Goal: Information Seeking & Learning: Learn about a topic

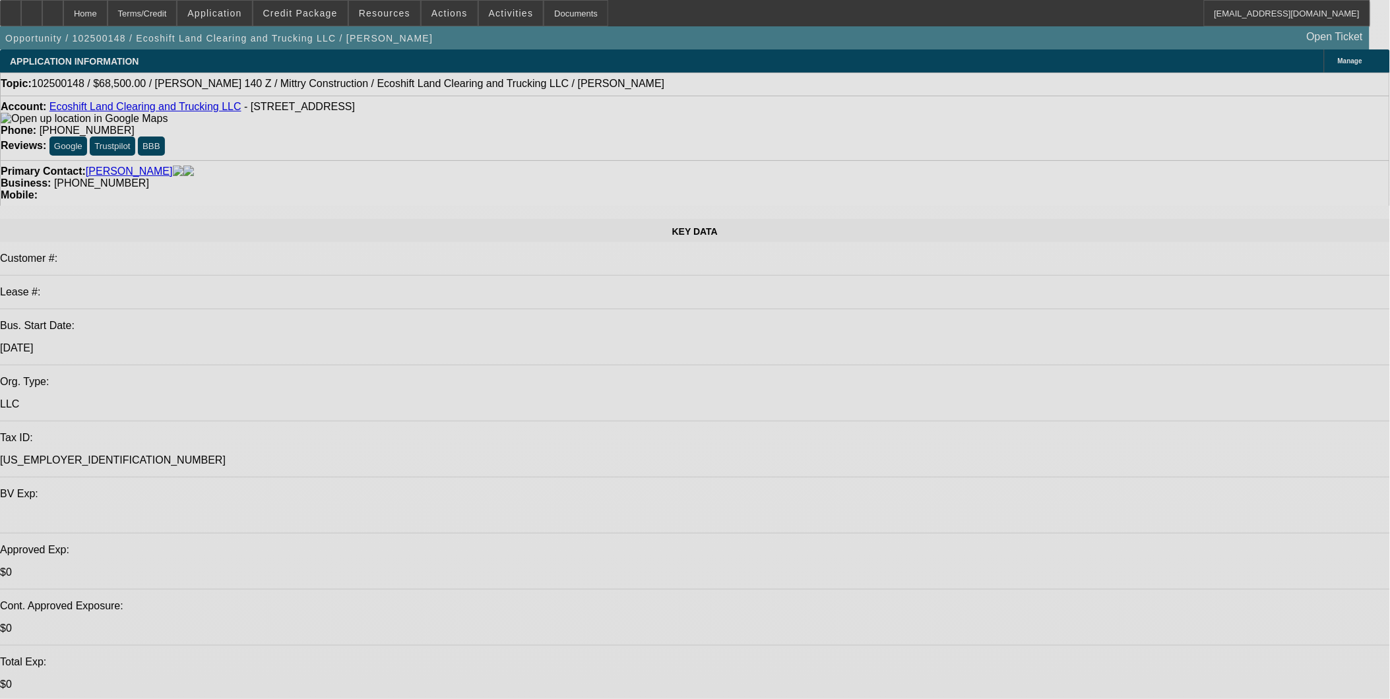
select select "0"
select select "0.1"
select select "0"
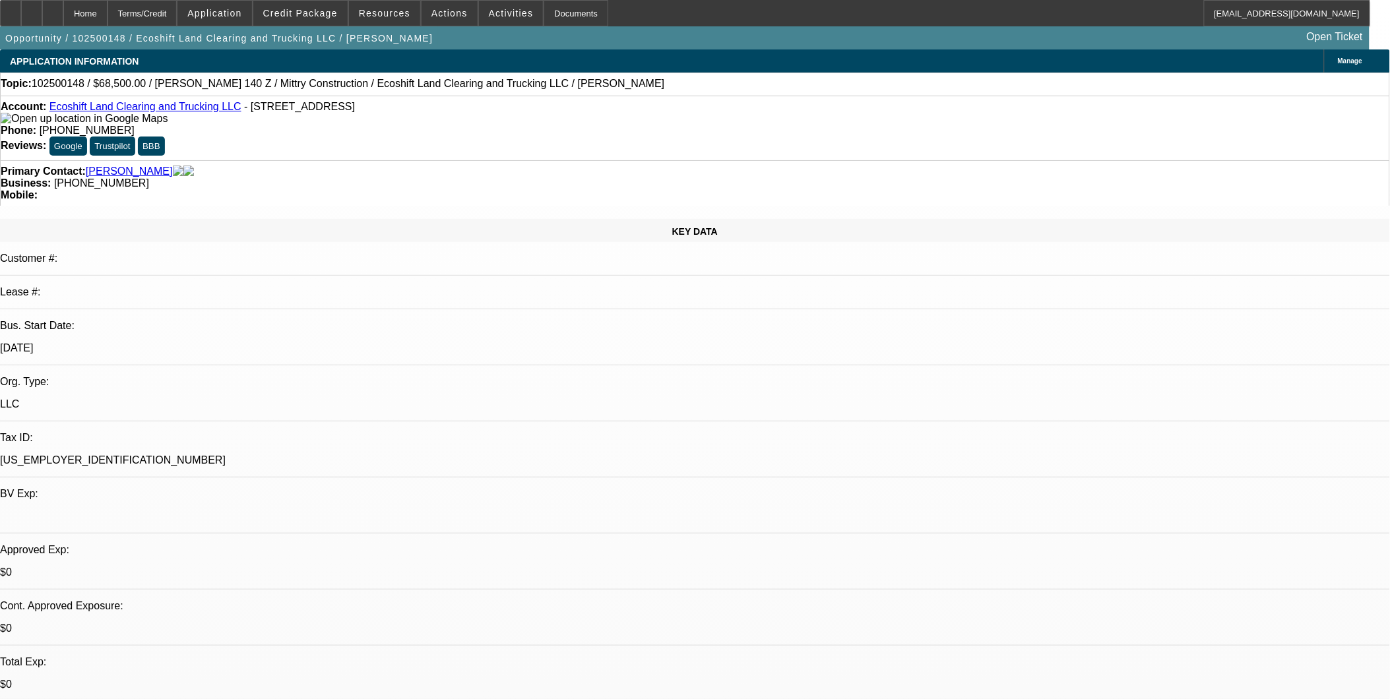
select select "0.1"
select select "0"
select select "0.1"
select select "0"
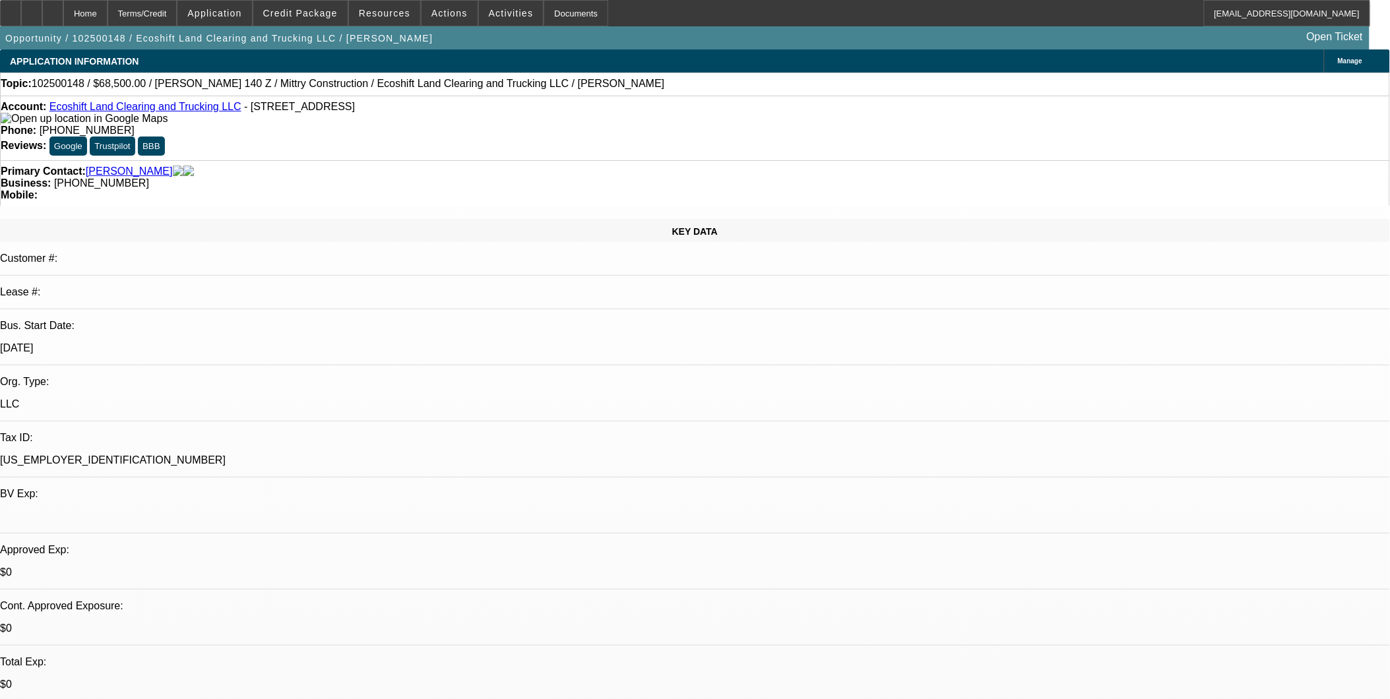
select select "0.1"
select select "1"
select select "4"
select select "1"
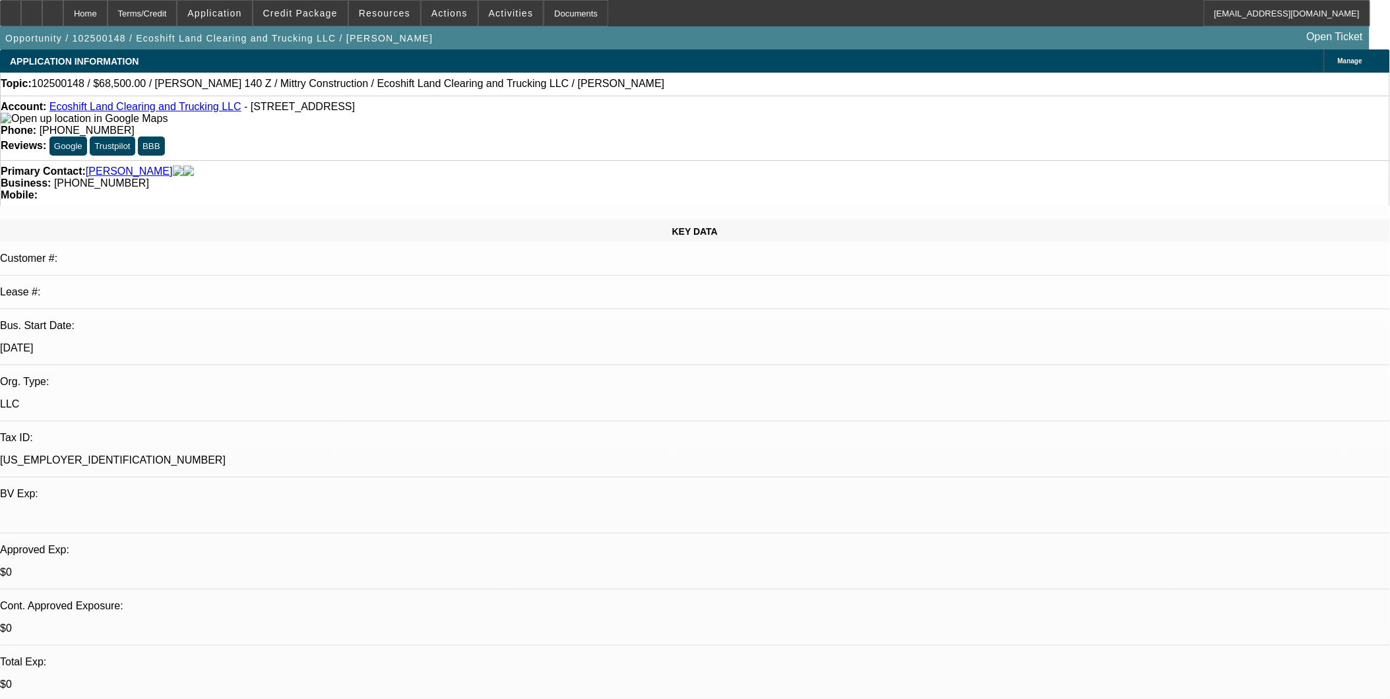
select select "1"
select select "4"
select select "1"
select select "4"
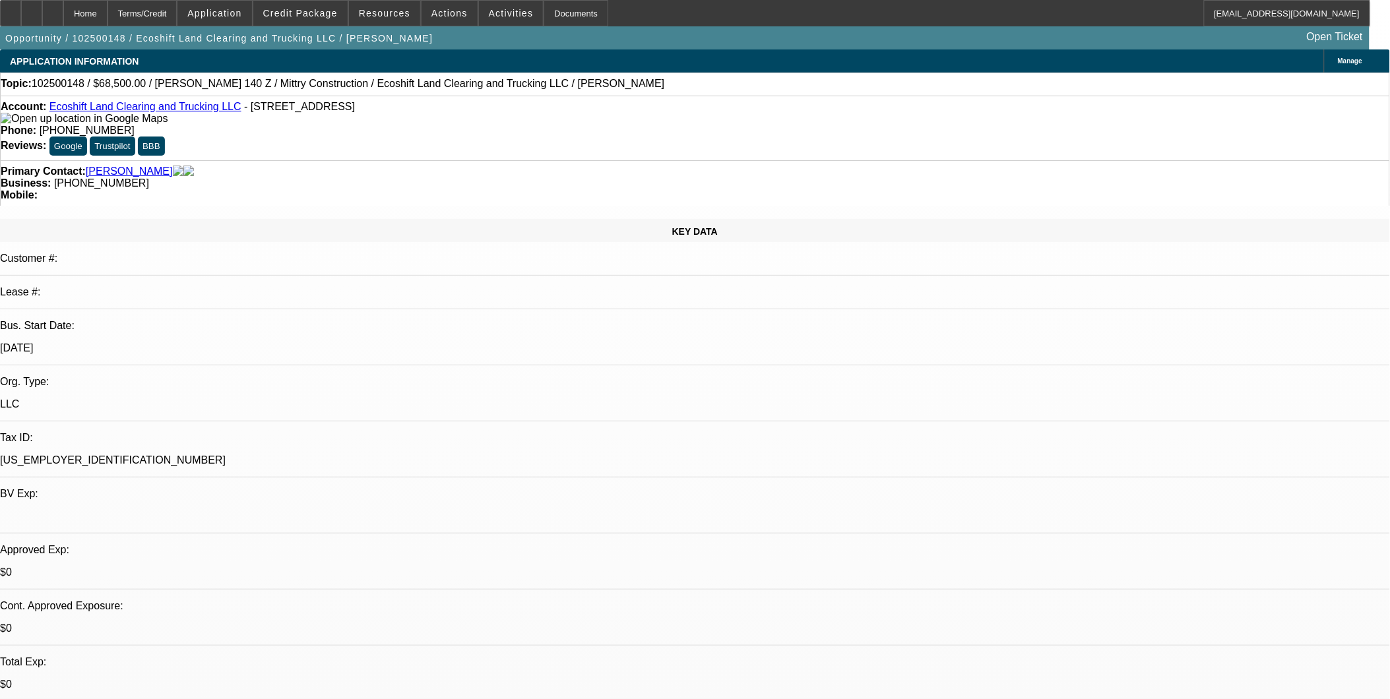
select select "1"
select select "4"
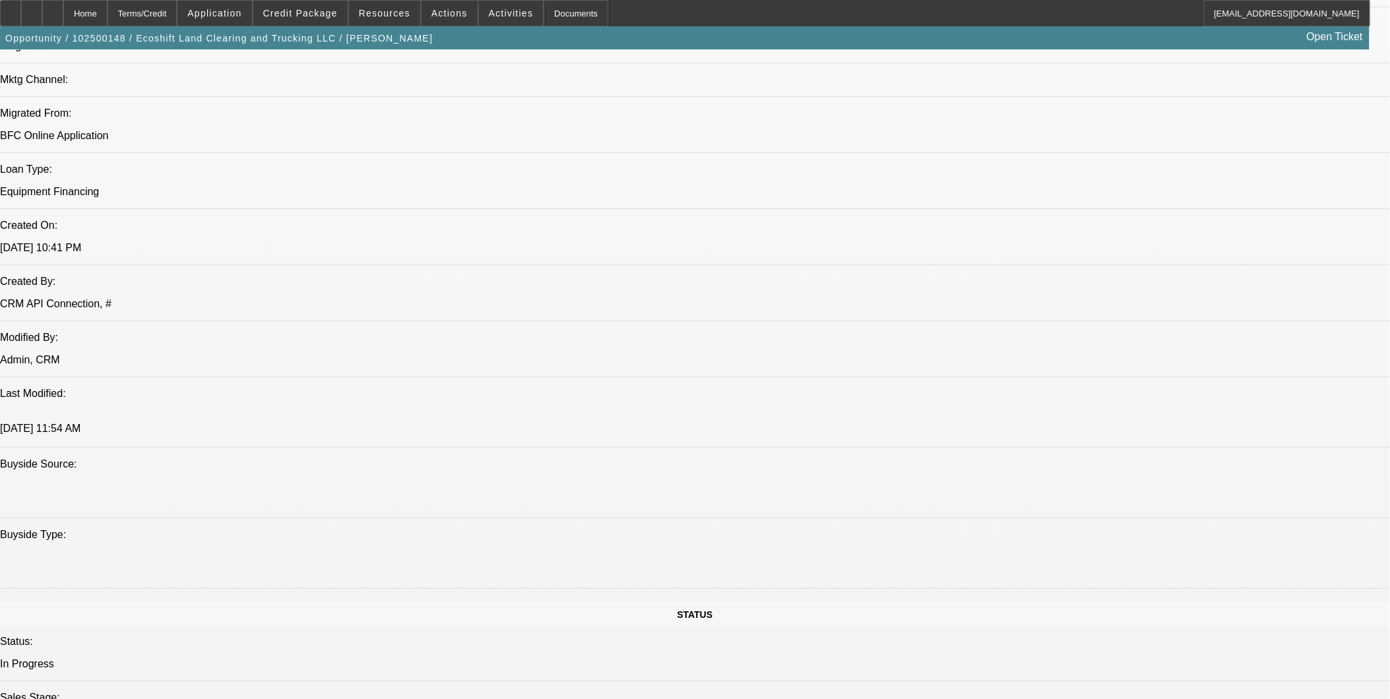
scroll to position [953, 0]
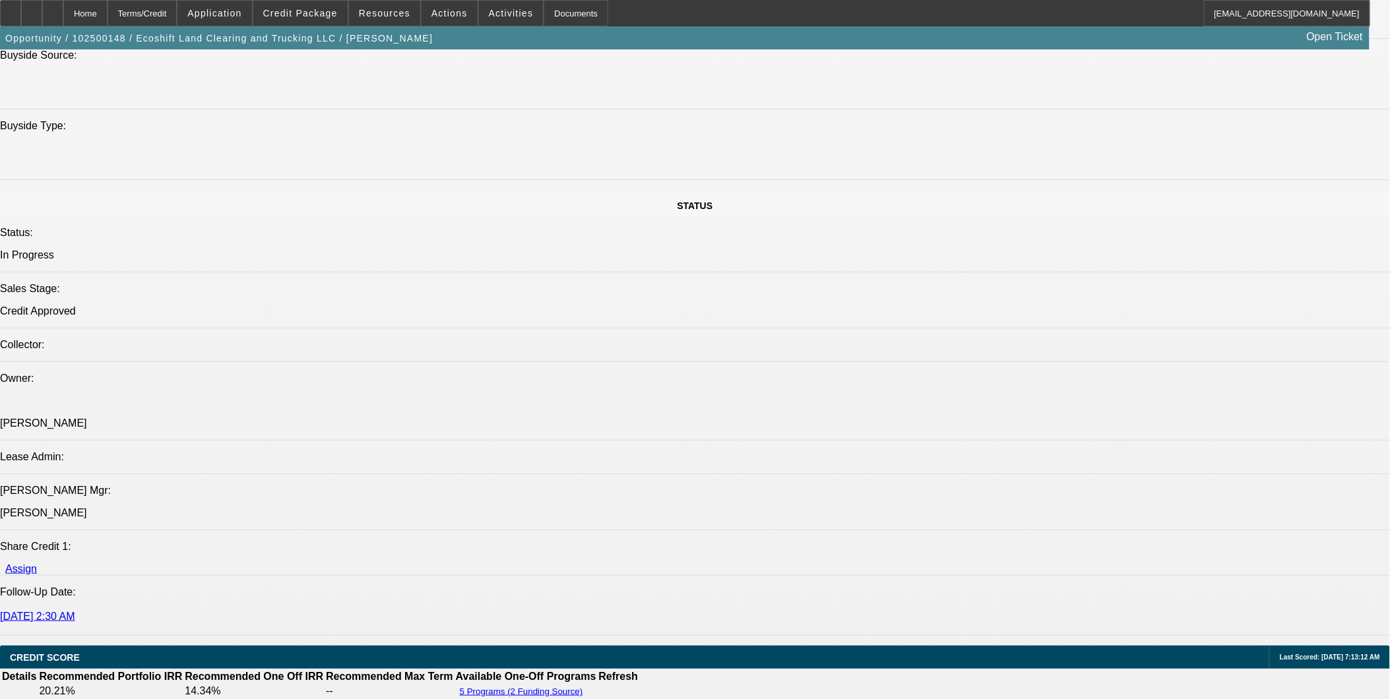
scroll to position [1613, 0]
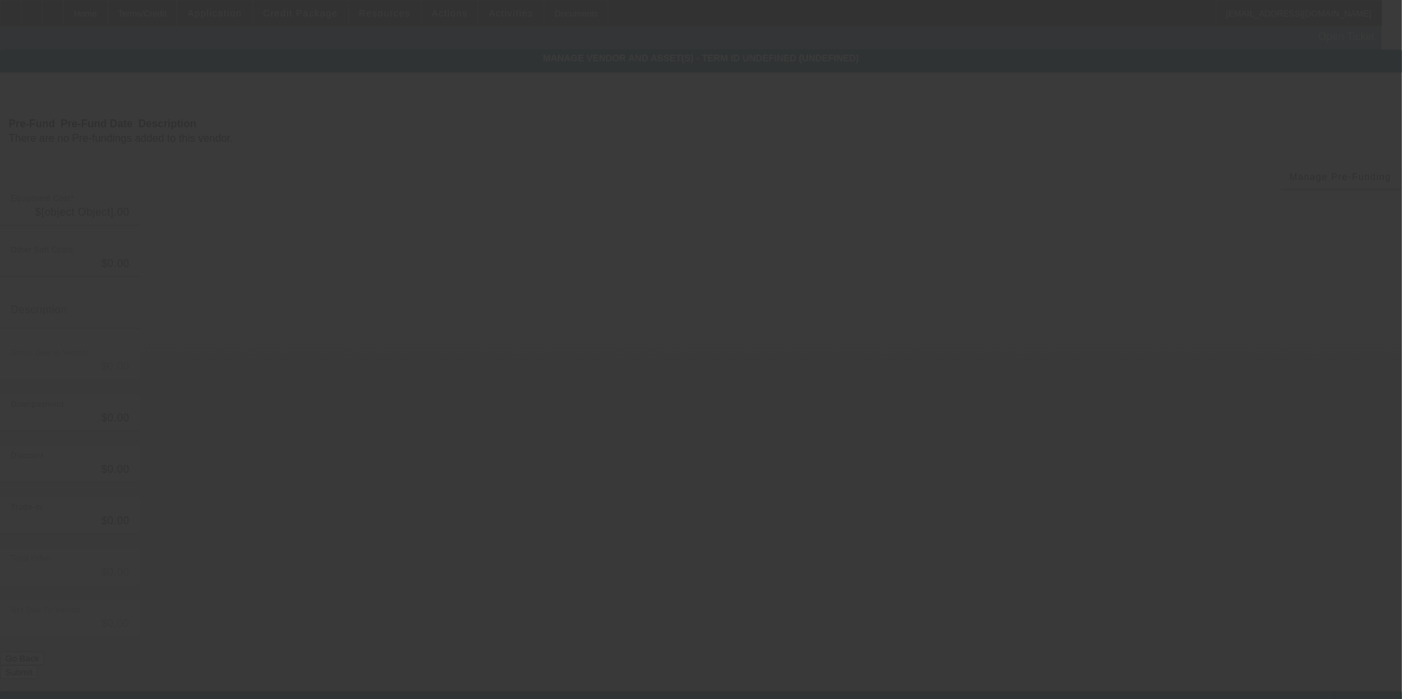
type input "$79,500.00"
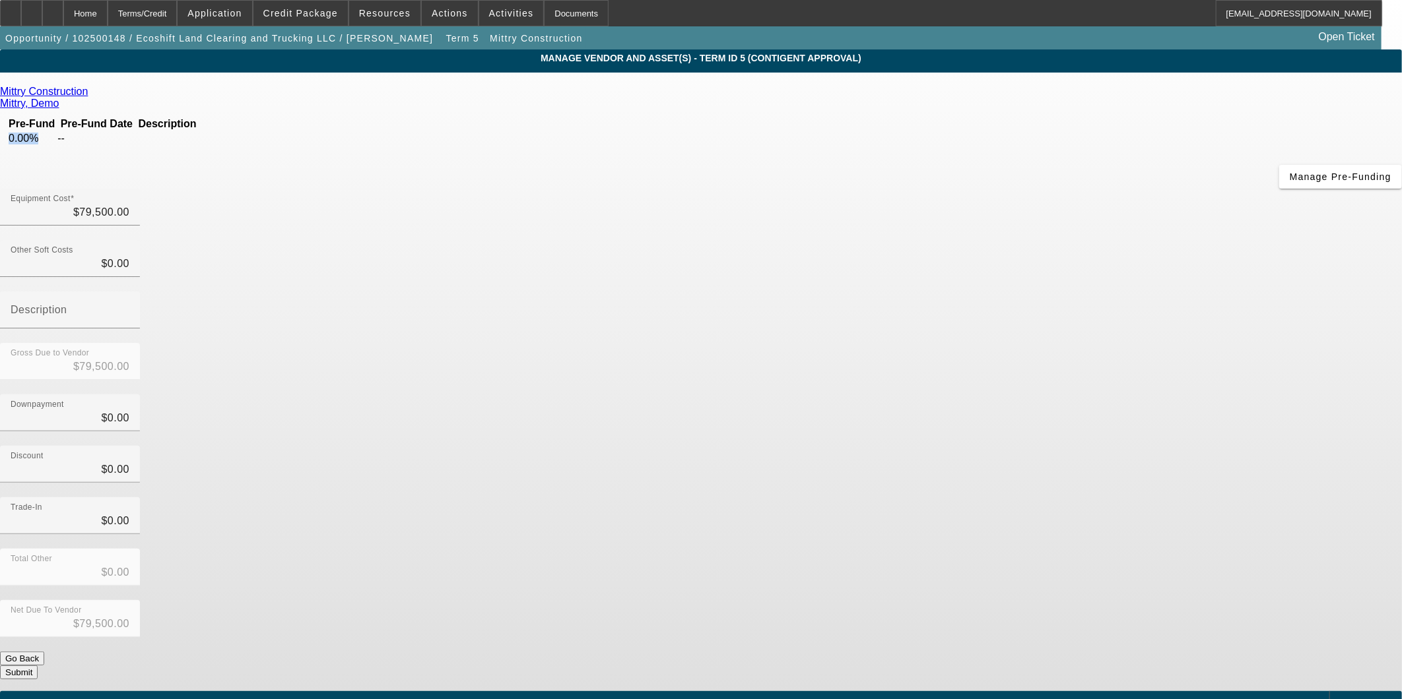
drag, startPoint x: 339, startPoint y: 157, endPoint x: 362, endPoint y: 154, distance: 23.3
click at [55, 145] on td "0.00%" at bounding box center [32, 138] width 48 height 13
click at [389, 258] on div "Mittry Construction Mittry, Demo Pre-Fund Pre-Fund Date Description 0.00% -- Ma…" at bounding box center [701, 383] width 1402 height 594
click at [108, 13] on div "Home" at bounding box center [85, 13] width 44 height 26
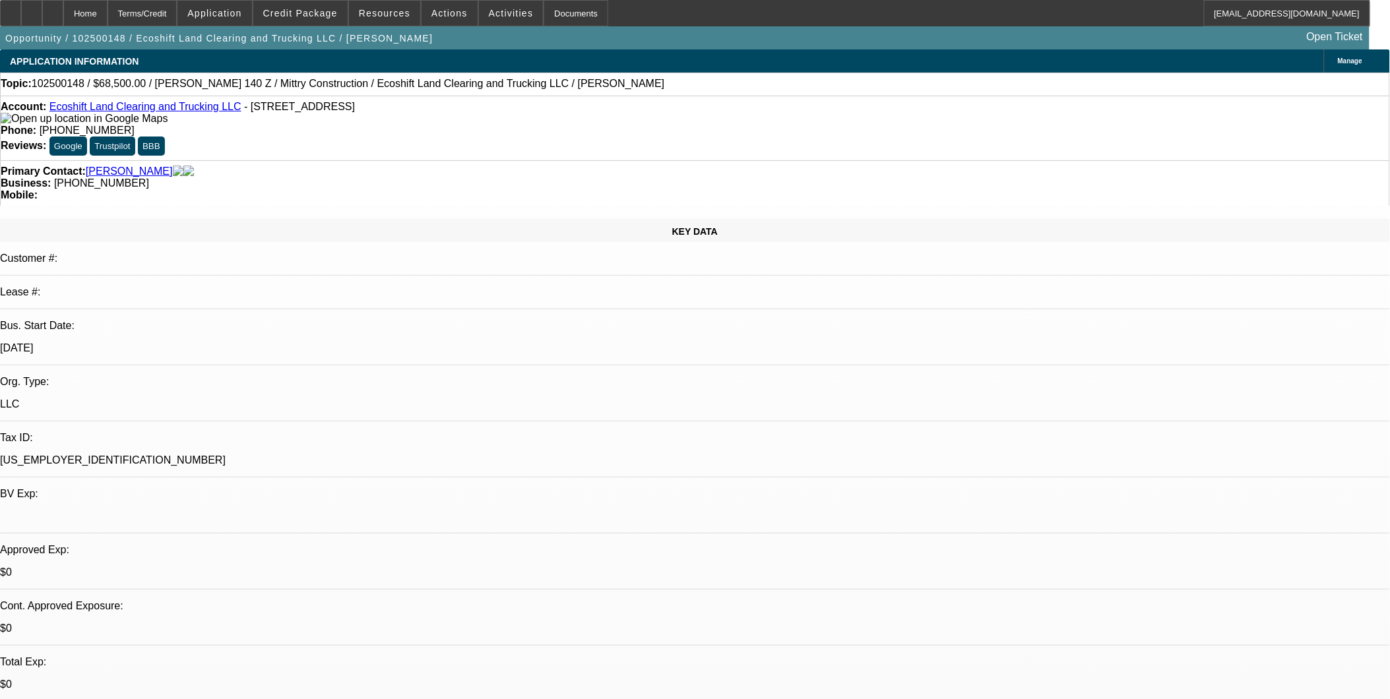
select select "0"
select select "0.1"
select select "4"
select select "0"
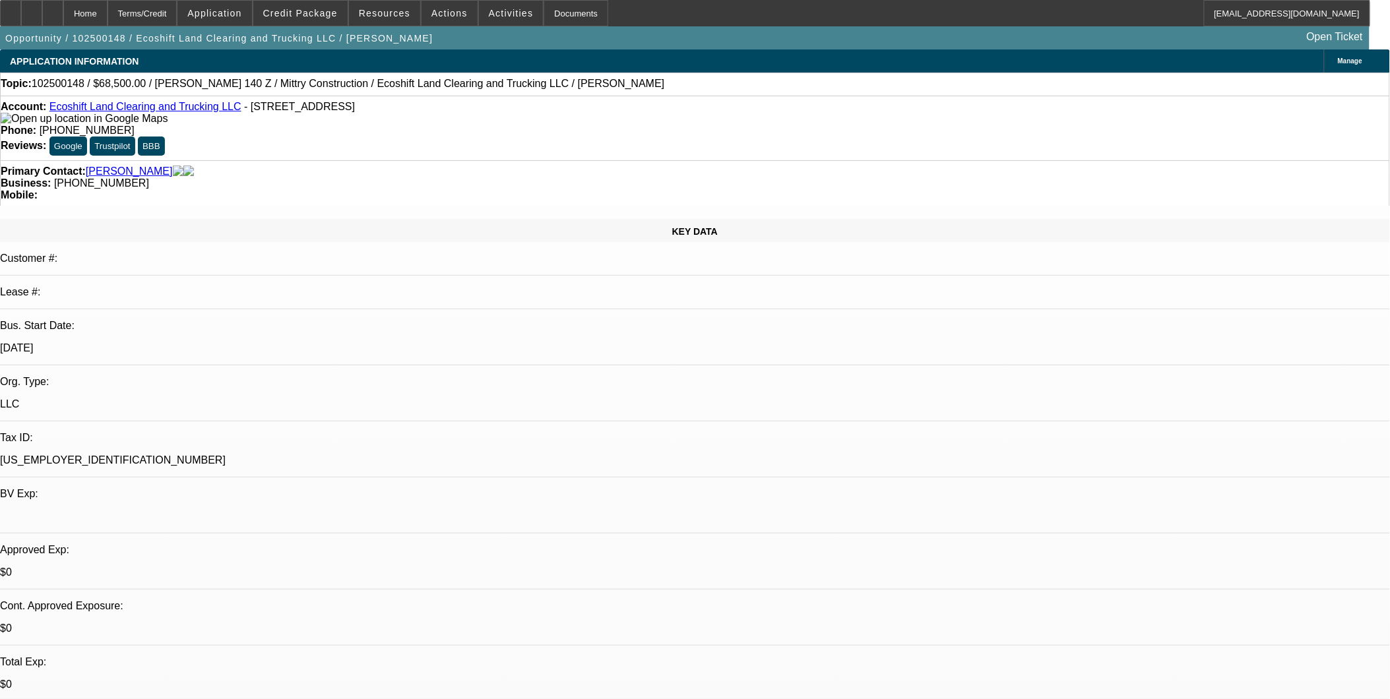
select select "0"
select select "0.1"
select select "4"
select select "0"
select select "0.1"
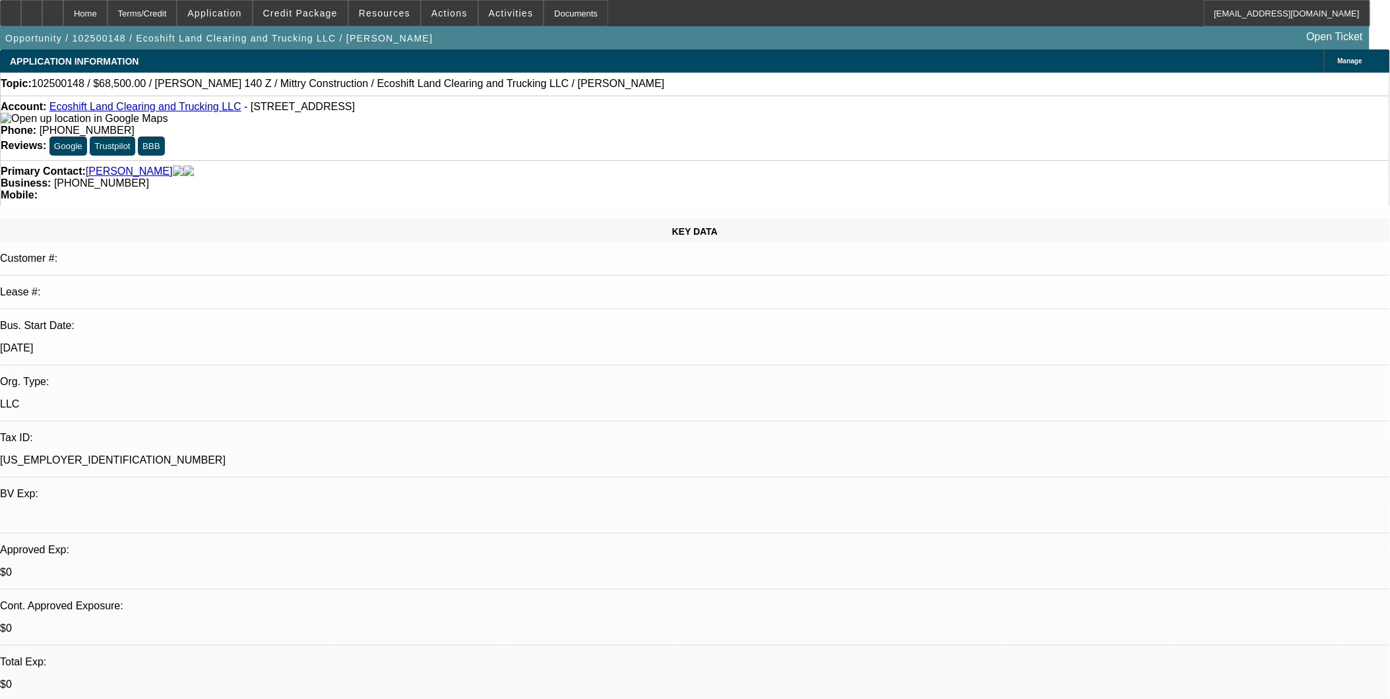
select select "4"
select select "0"
select select "0.1"
select select "4"
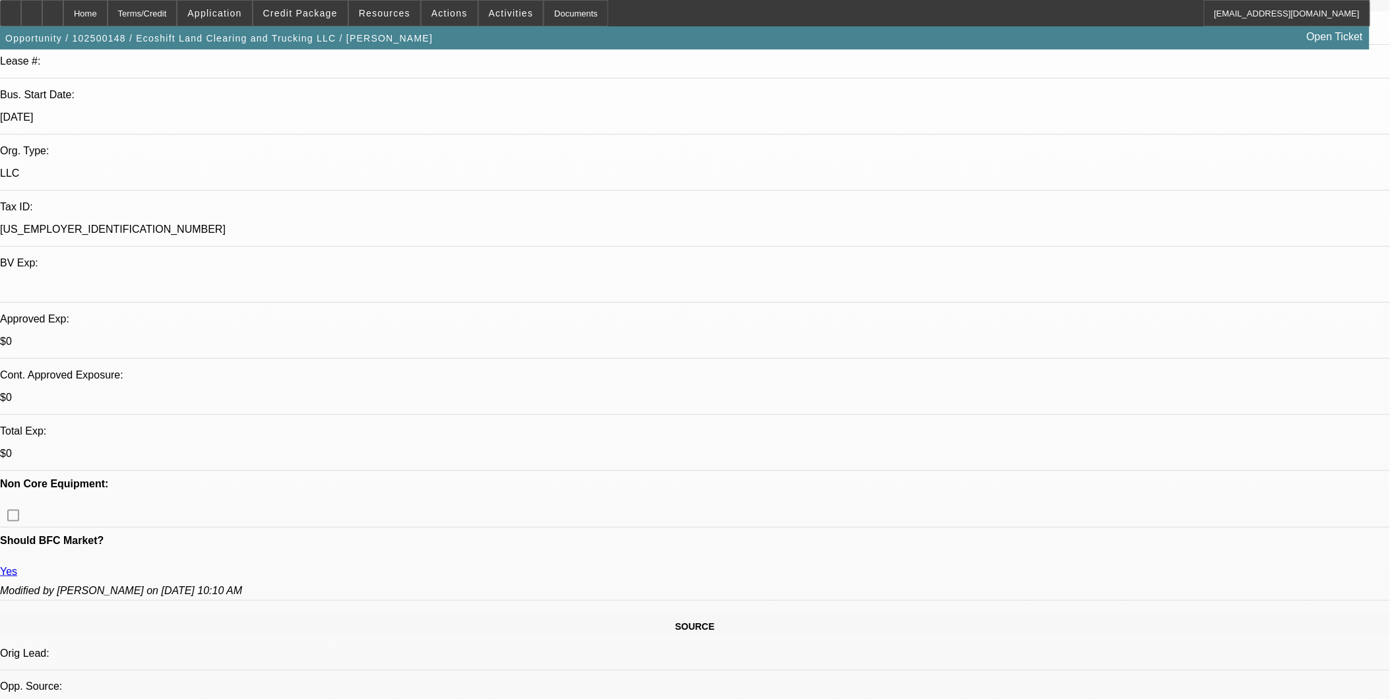
scroll to position [293, 0]
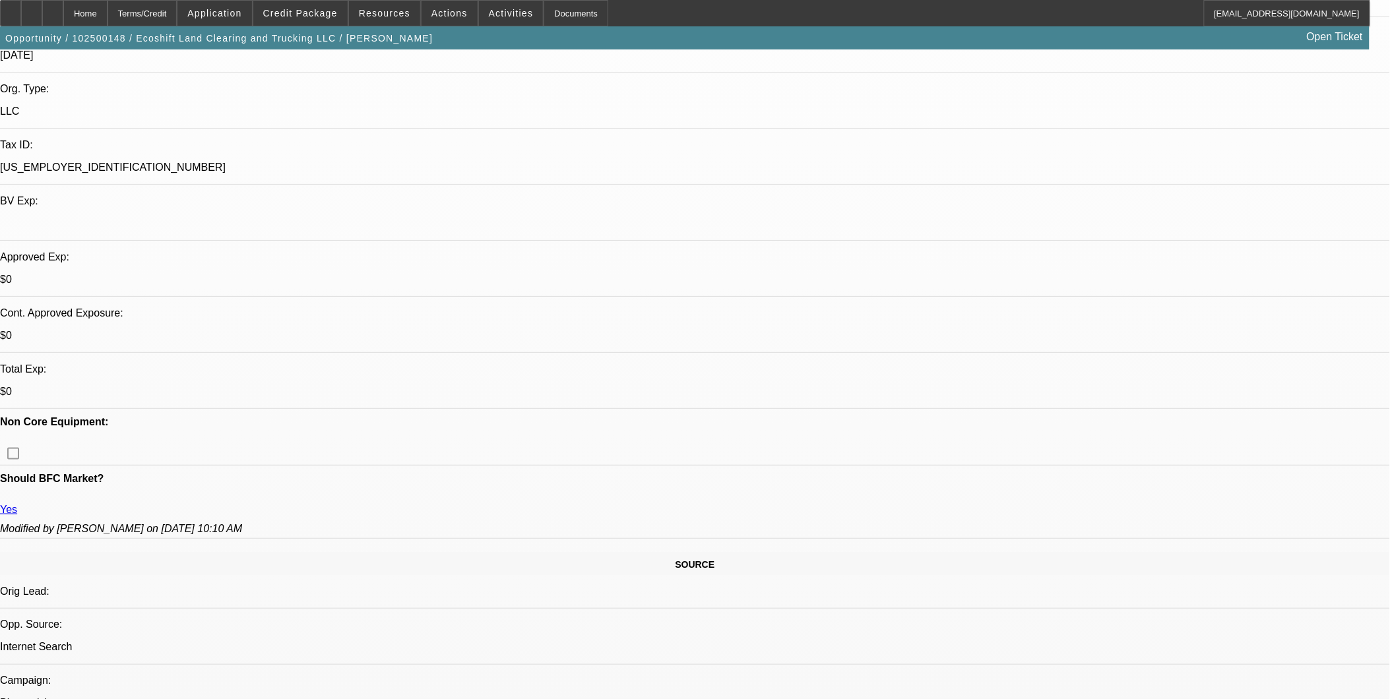
drag, startPoint x: 1018, startPoint y: 455, endPoint x: 1304, endPoint y: 465, distance: 285.9
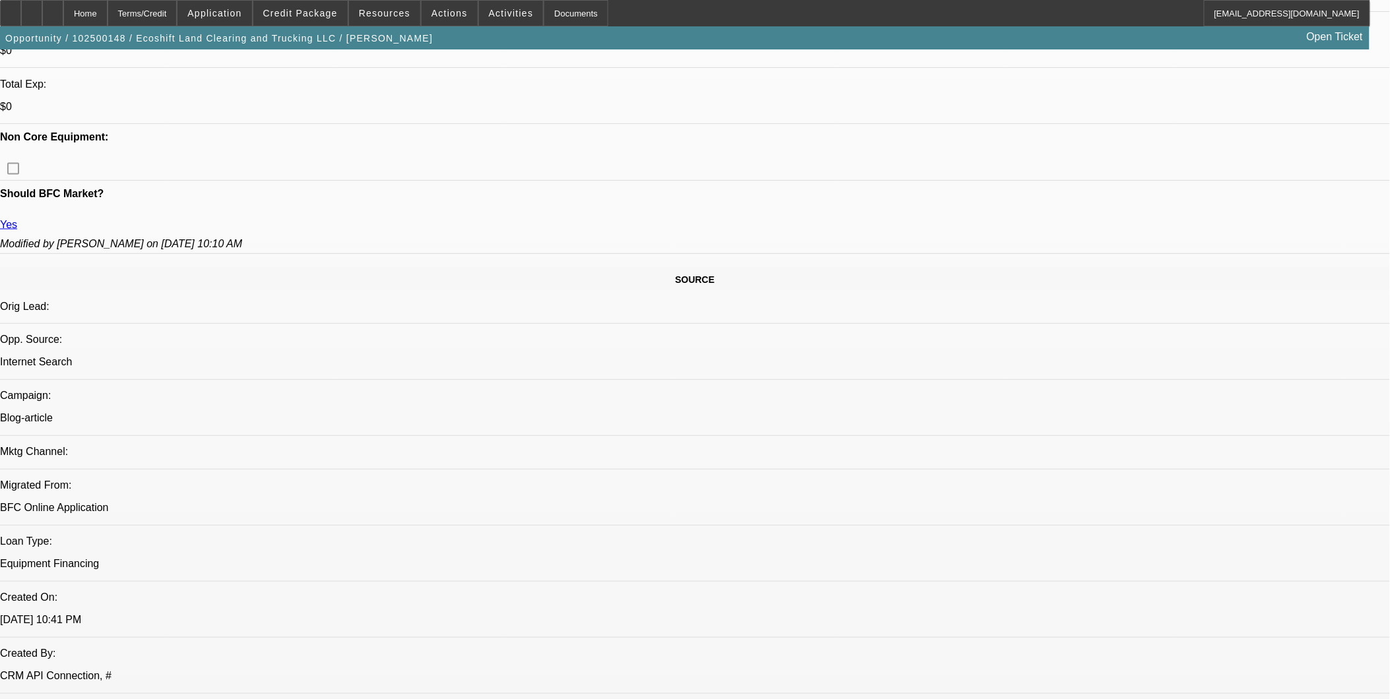
scroll to position [880, 0]
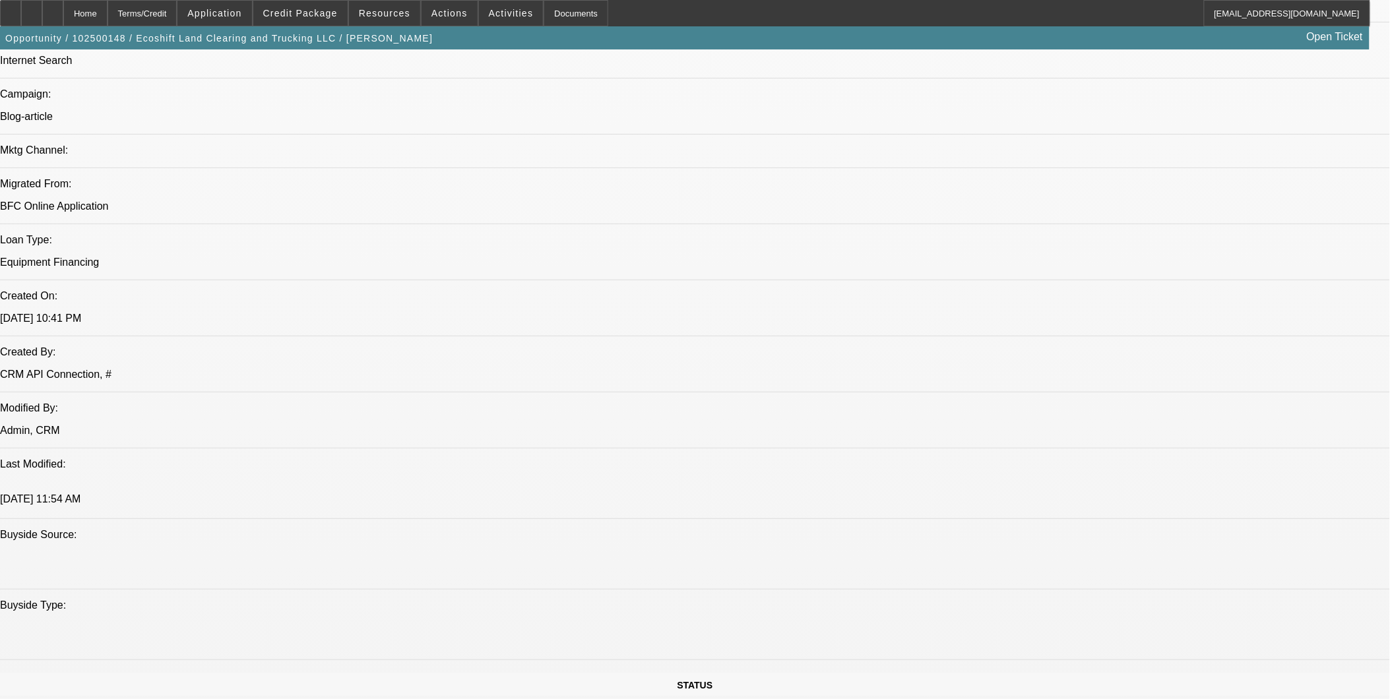
drag, startPoint x: 183, startPoint y: 321, endPoint x: 5, endPoint y: 321, distance: 178.2
drag, startPoint x: 60, startPoint y: 309, endPoint x: 189, endPoint y: 326, distance: 129.8
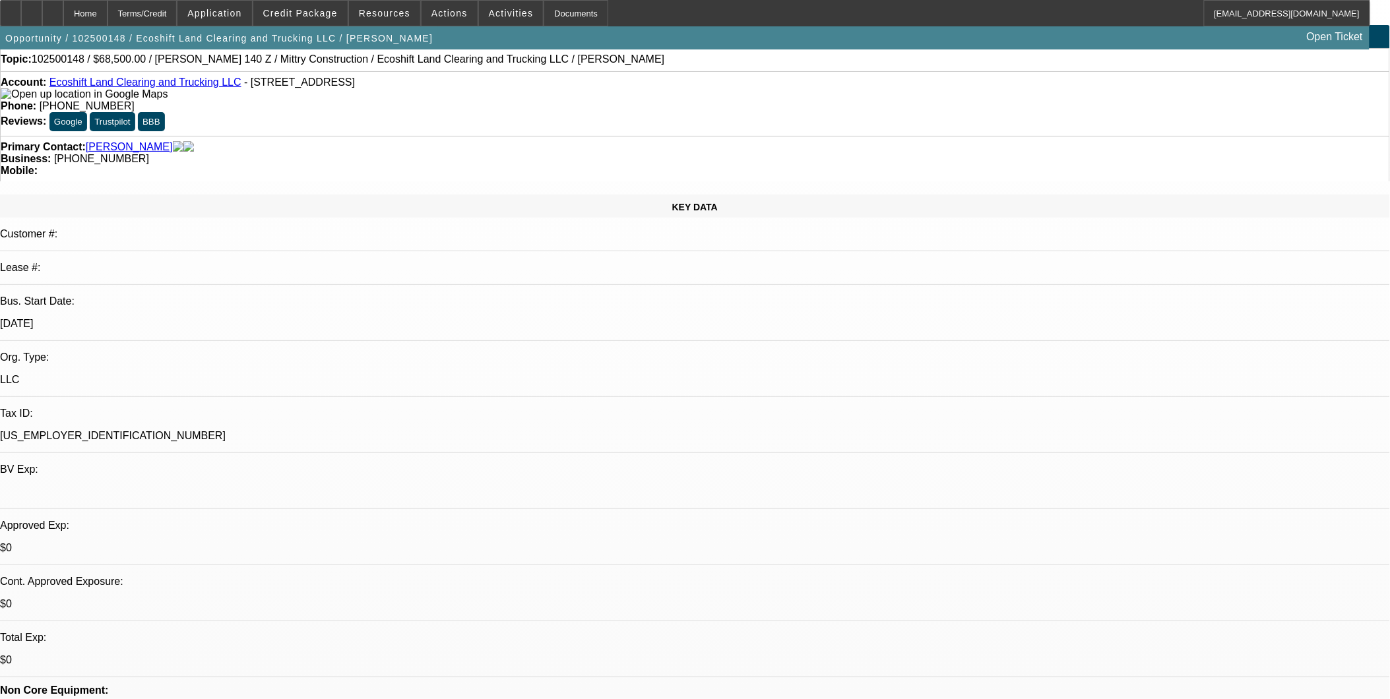
scroll to position [0, 0]
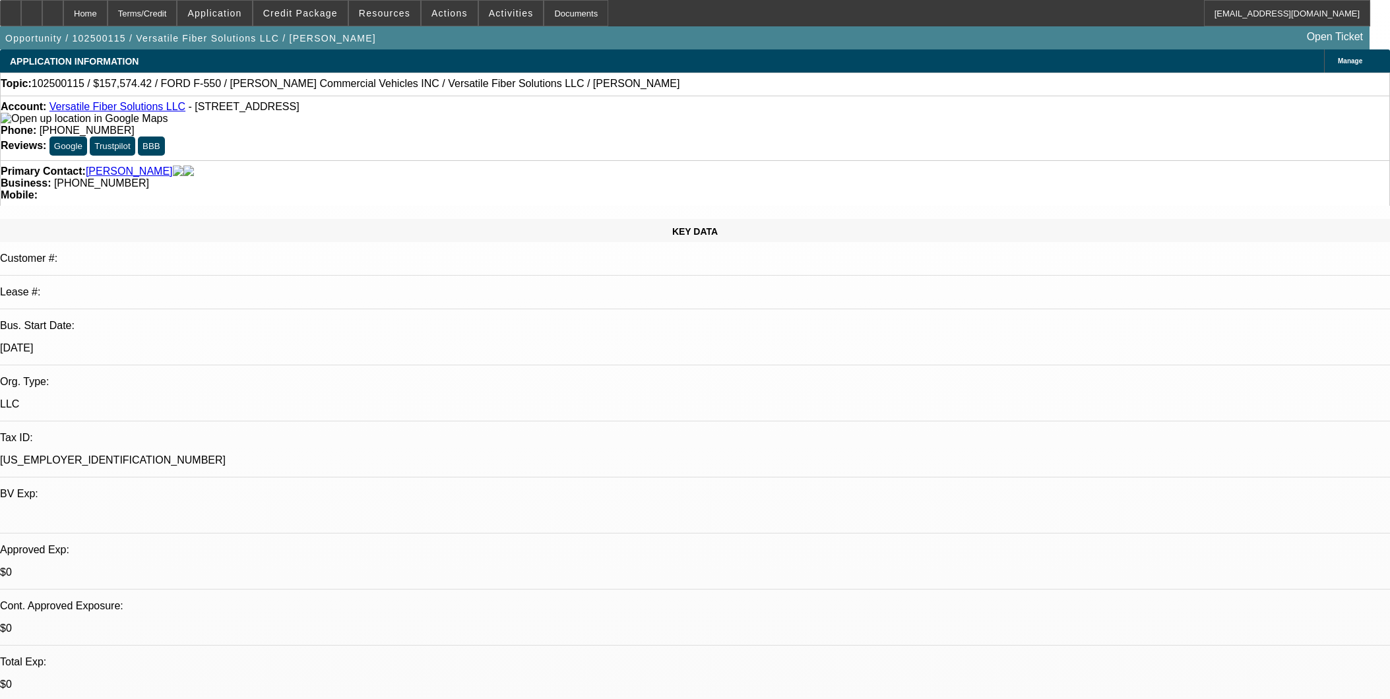
select select "0"
select select "3"
select select "0.1"
select select "4"
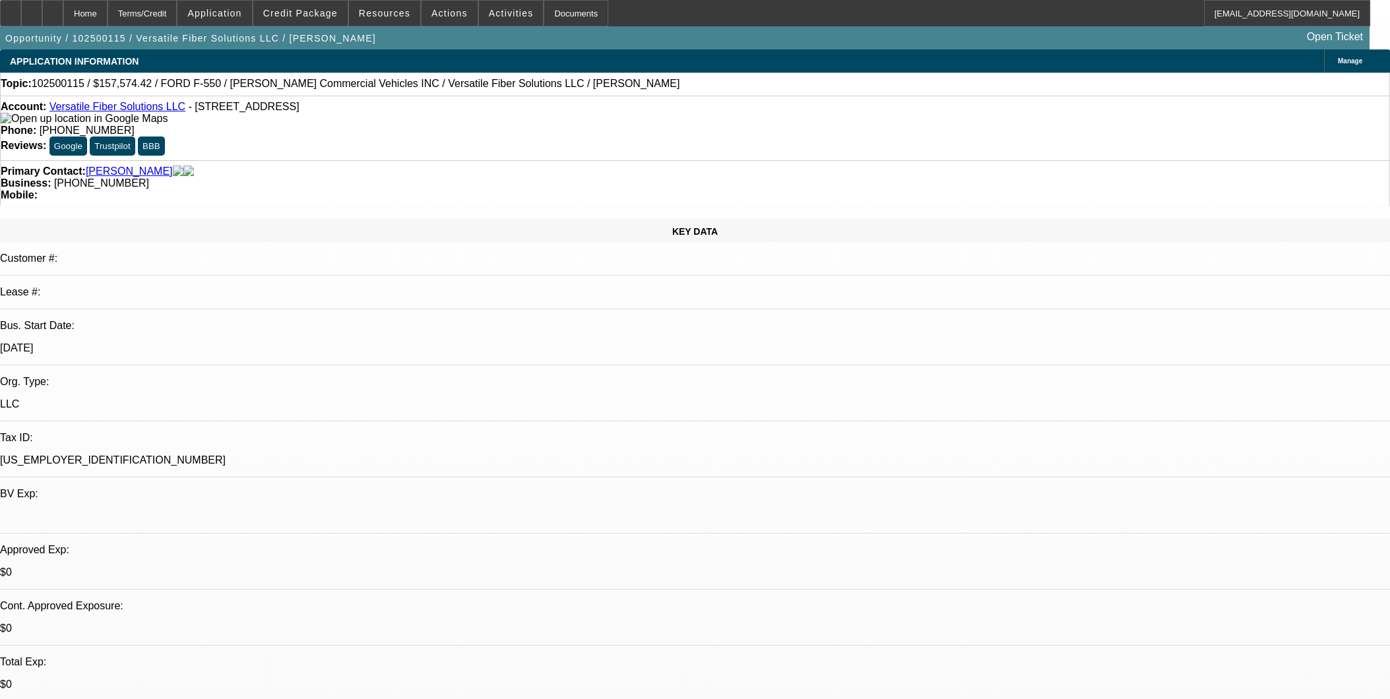
select select "0.1"
select select "0"
select select "3"
select select "0.1"
select select "4"
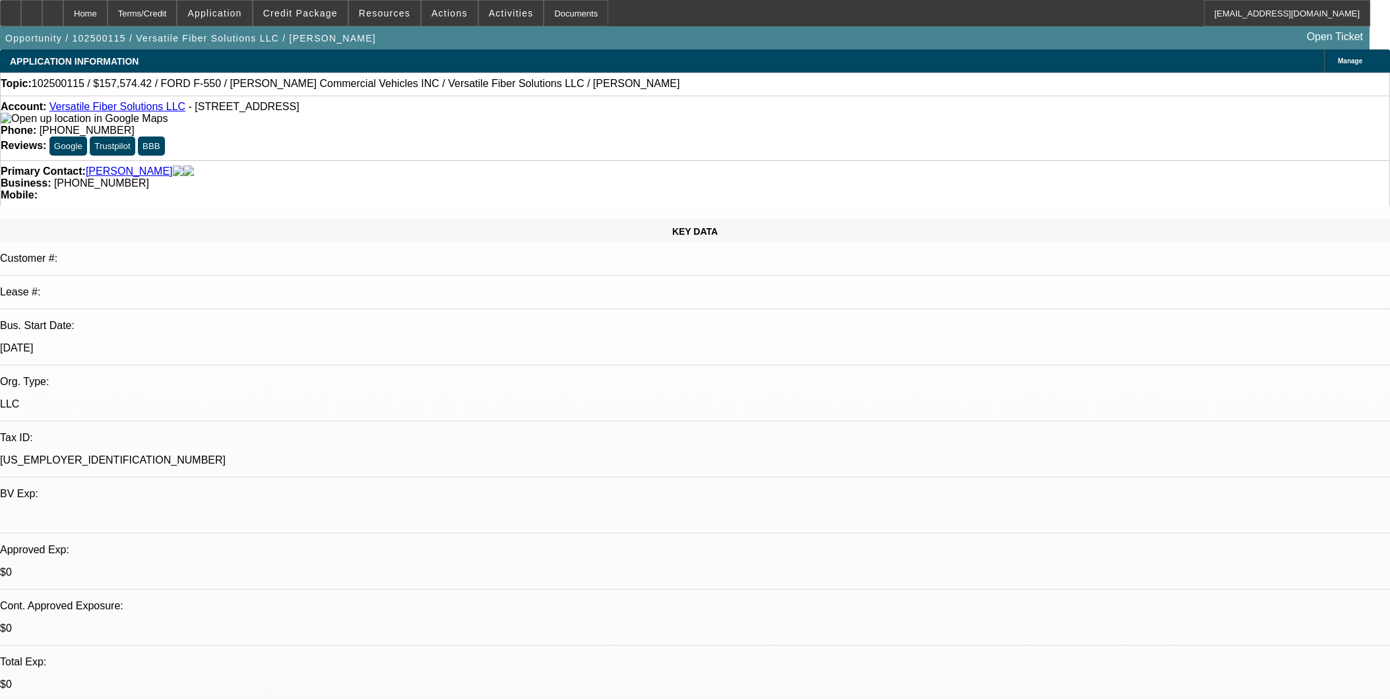
select select "0"
select select "3"
select select "0.1"
select select "4"
select select "0"
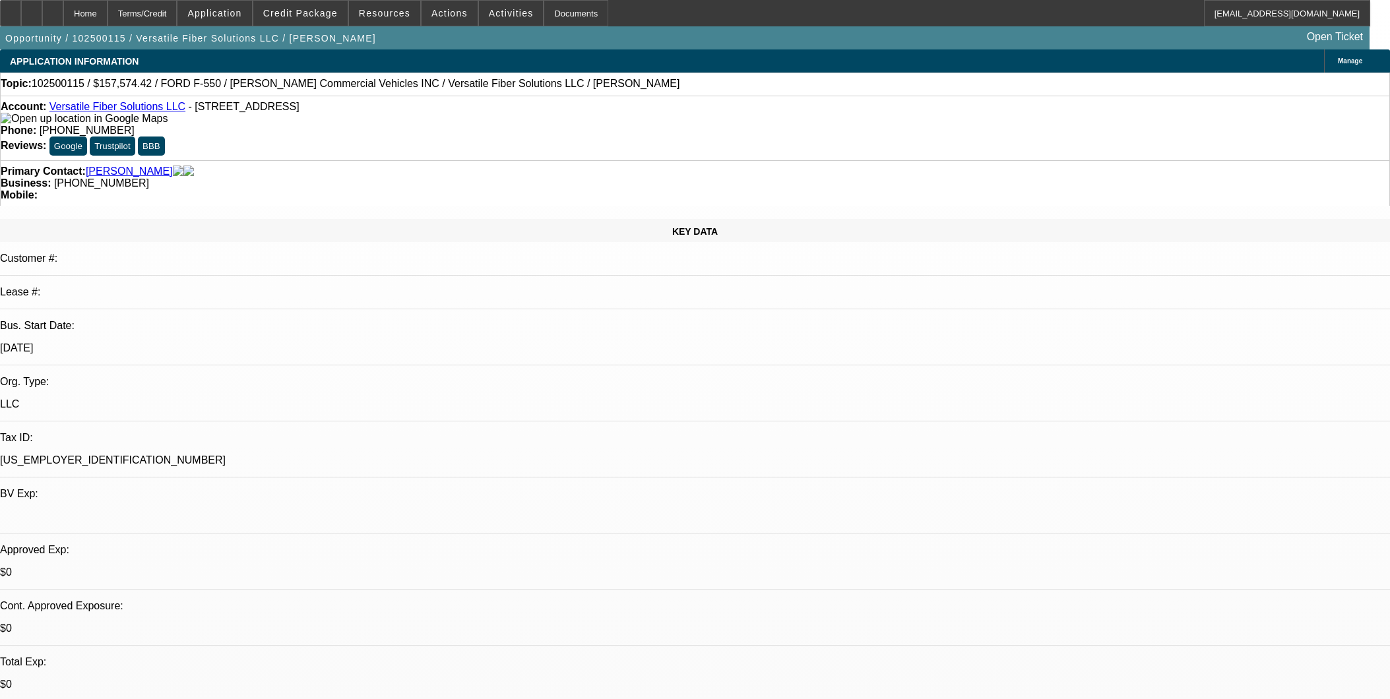
select select "0"
select select "6"
select select "0.15"
select select "2"
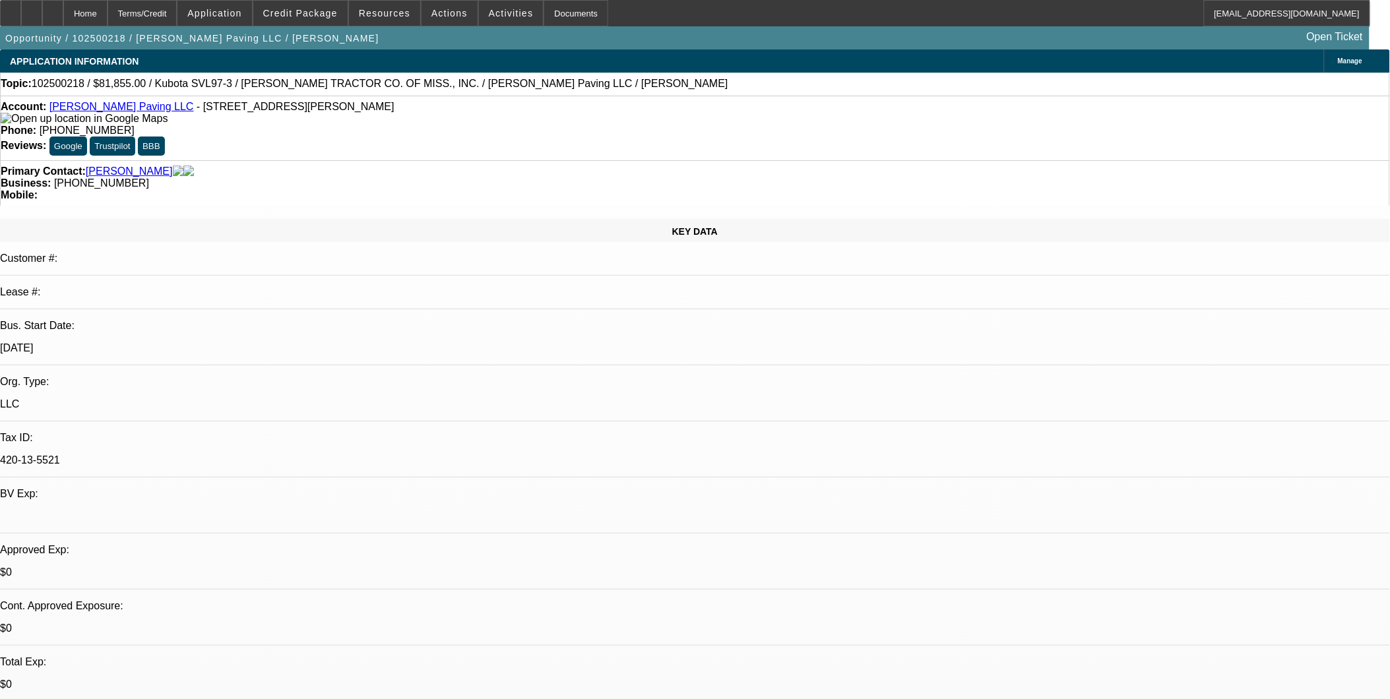
select select "0"
select select "0.15"
select select "2"
select select "0"
select select "1"
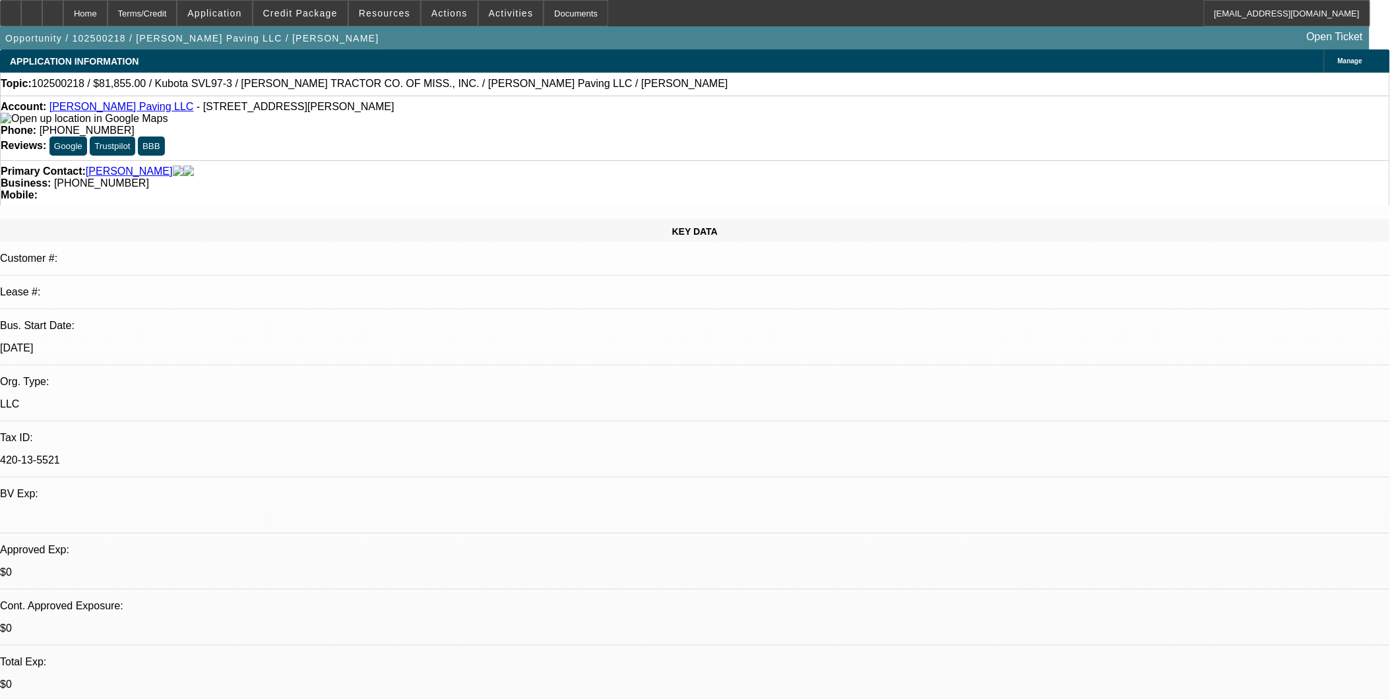
select select "2"
select select "6"
select select "1"
select select "2"
select select "6"
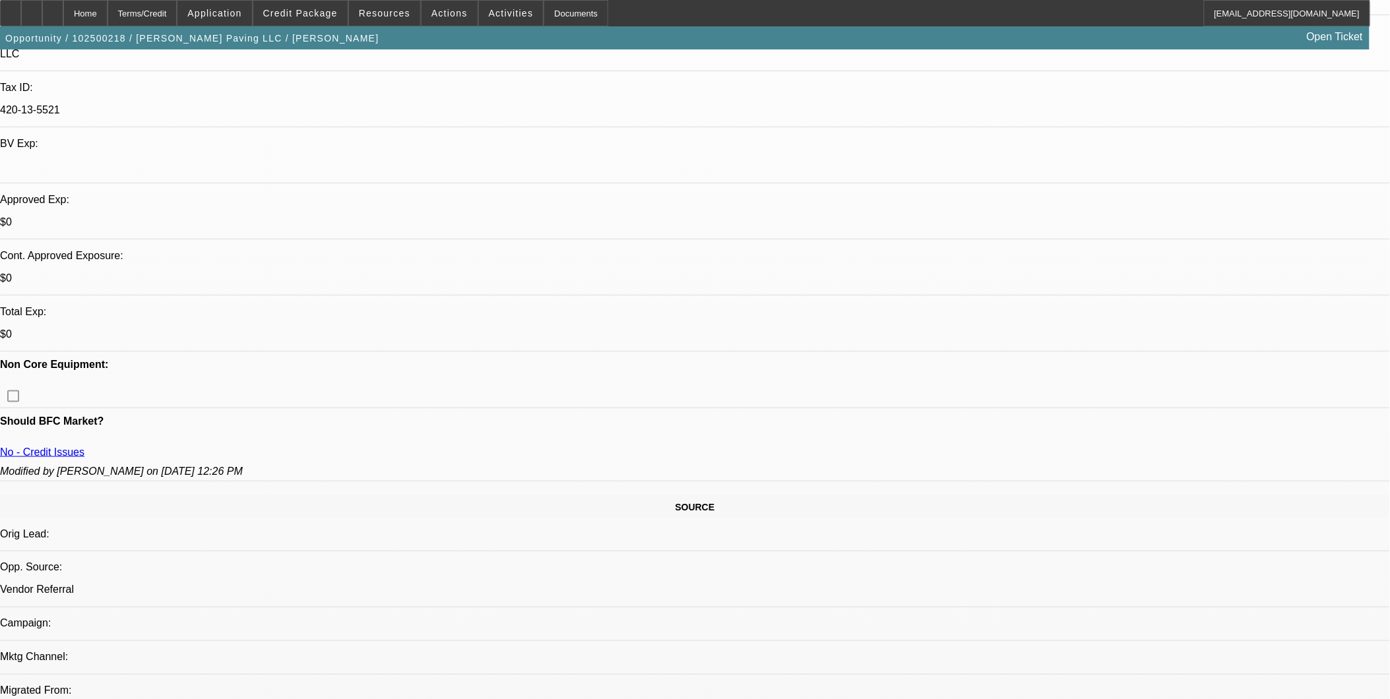
scroll to position [220, 0]
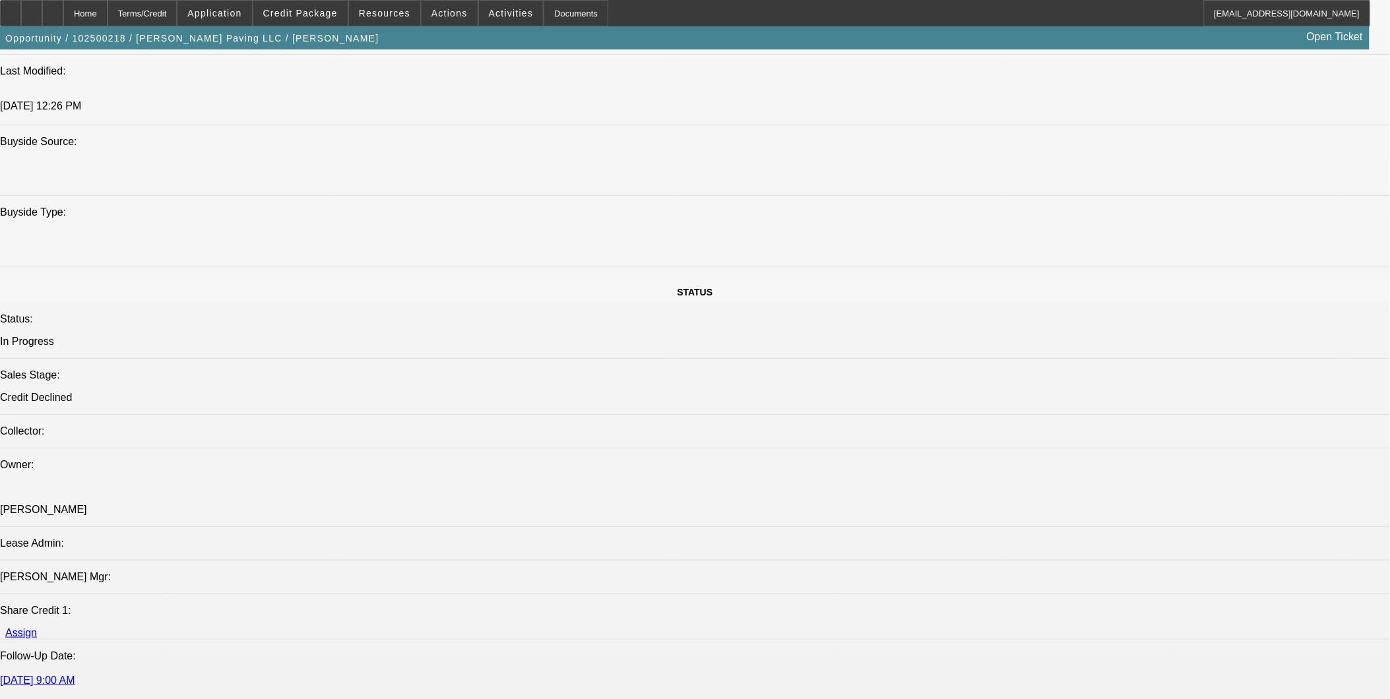
scroll to position [1246, 0]
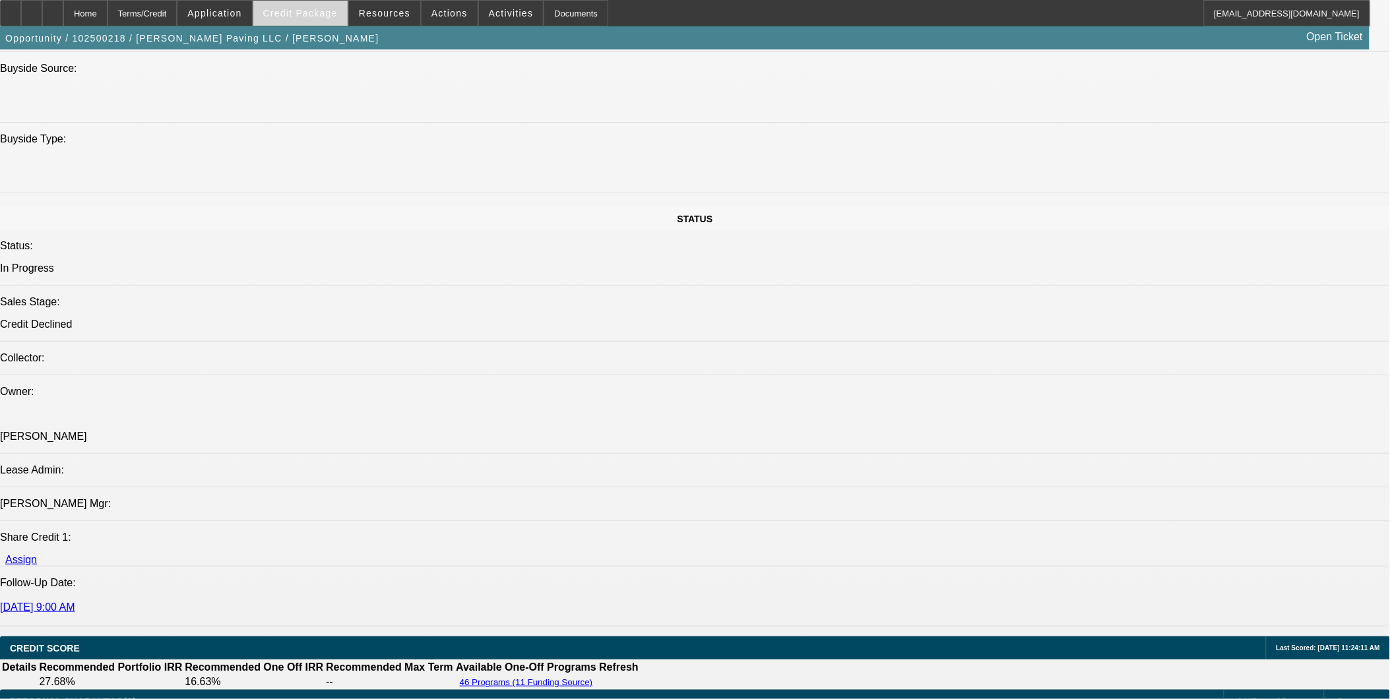
click at [312, 18] on span at bounding box center [300, 13] width 94 height 32
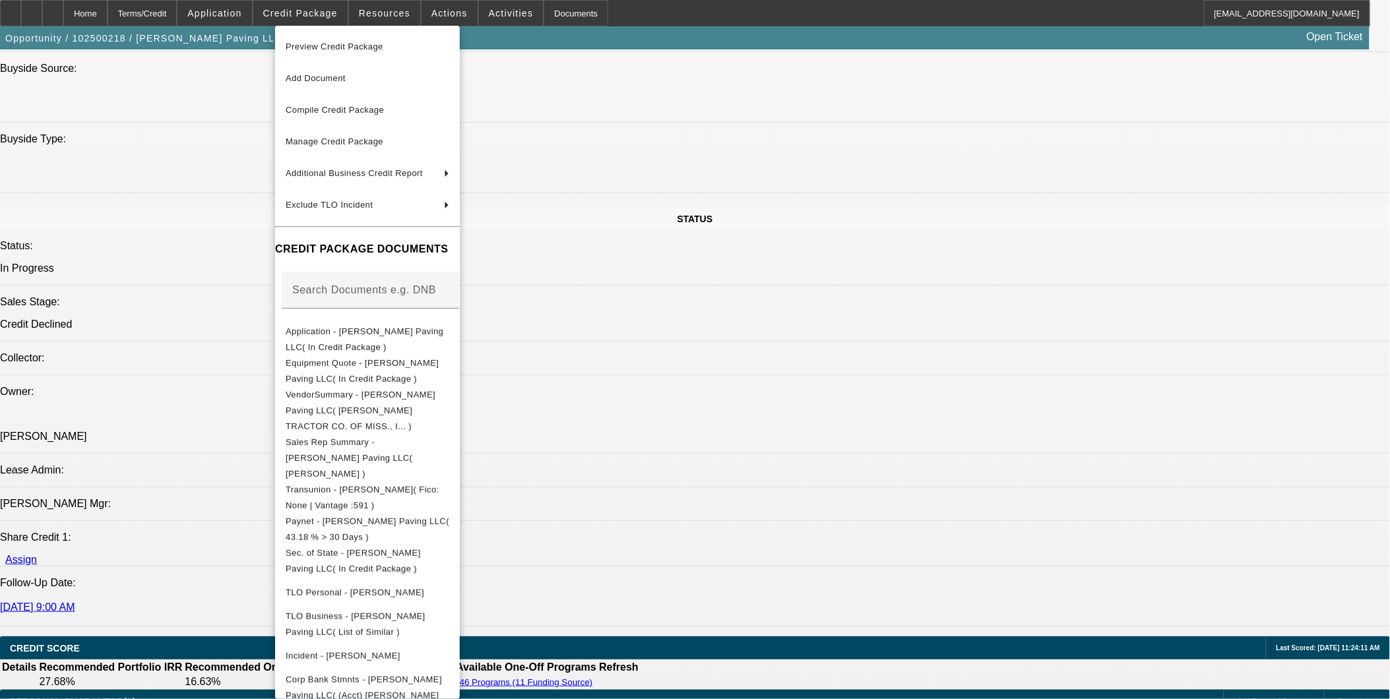
click at [751, 515] on div at bounding box center [695, 349] width 1390 height 699
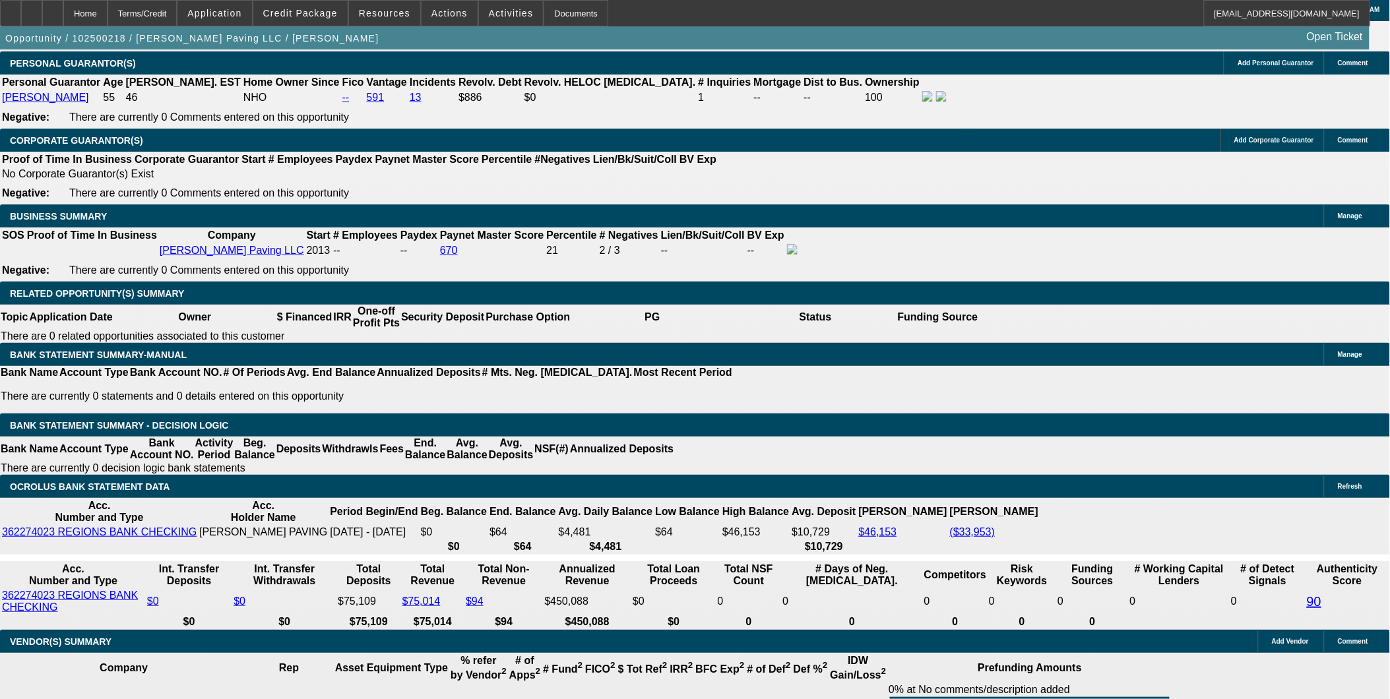
scroll to position [1906, 0]
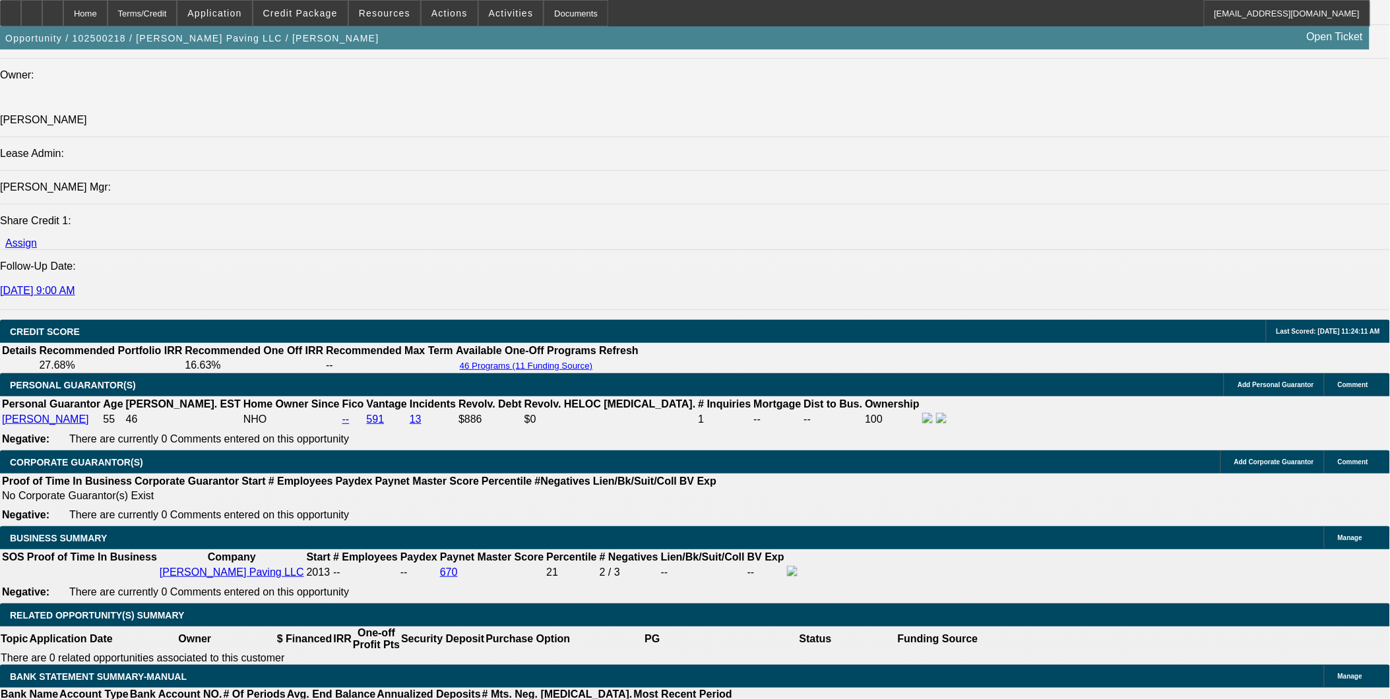
scroll to position [1613, 0]
